Goal: Task Accomplishment & Management: Use online tool/utility

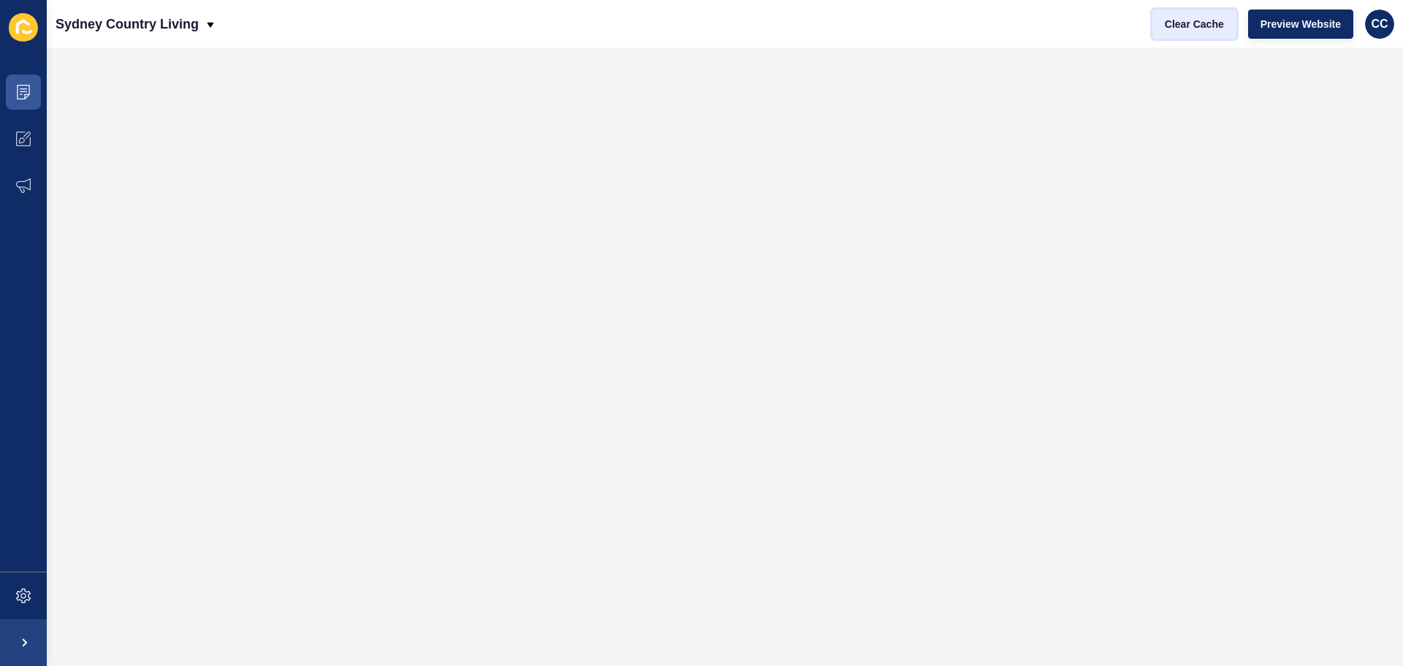
click at [1185, 23] on span "Clear Cache" at bounding box center [1194, 24] width 59 height 15
click at [1187, 20] on span "Clear Cache" at bounding box center [1194, 24] width 59 height 15
click at [1181, 28] on span "Clear Cache" at bounding box center [1194, 24] width 59 height 15
drag, startPoint x: 0, startPoint y: 0, endPoint x: 709, endPoint y: 37, distance: 710.4
click at [1171, 25] on span "Clear Cache" at bounding box center [1194, 24] width 59 height 15
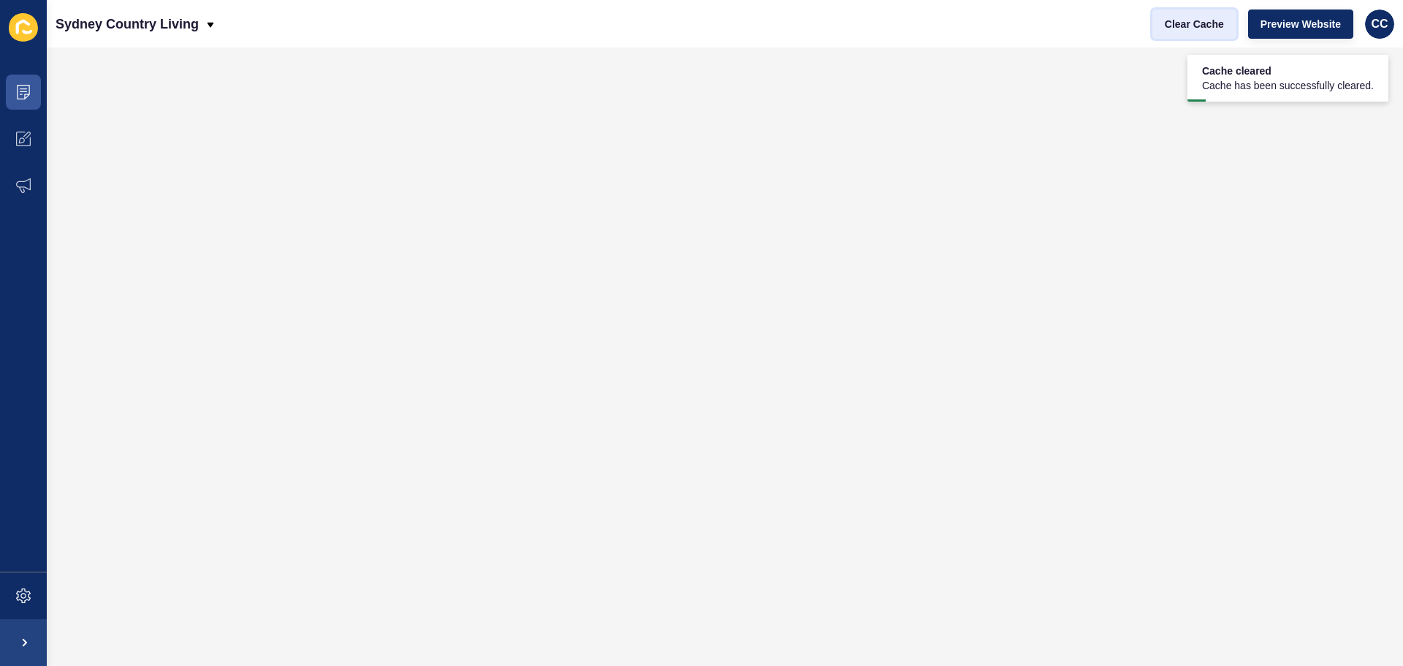
click at [1165, 21] on span "Clear Cache" at bounding box center [1194, 24] width 59 height 15
click at [1166, 27] on span "Clear Cache" at bounding box center [1194, 24] width 59 height 15
